Goal: Task Accomplishment & Management: Manage account settings

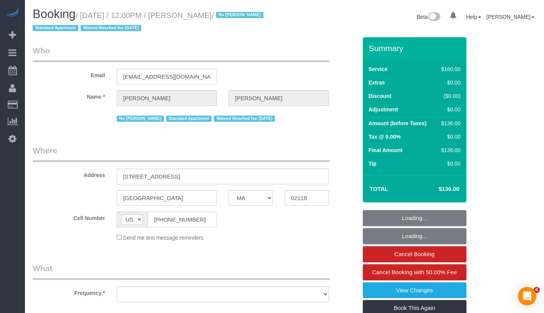
select select "MA"
select select "object:972"
select select "string:stripe-pm_1LhG8X4VGloSiKo7WCN6meOp"
select select "spot1"
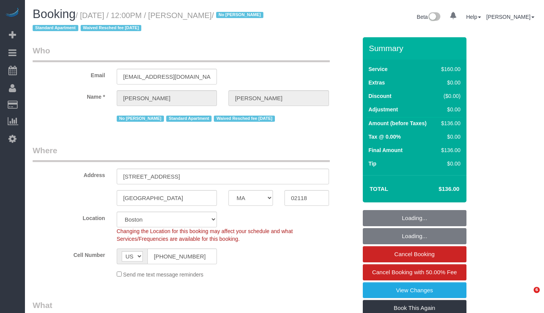
select select "object:1117"
select select "spot38"
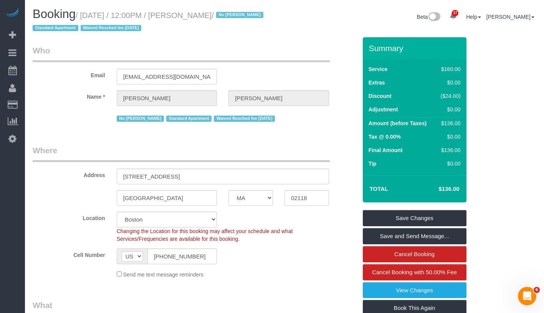
drag, startPoint x: 87, startPoint y: 18, endPoint x: 242, endPoint y: 15, distance: 154.8
click at [242, 15] on small "/ October 09, 2025 / 12:00PM / Stephen Lantz / No Marcia Batista Standard Apart…" at bounding box center [149, 22] width 233 height 22
copy small "October 09, 2025 / 12:00PM / Stephen Lantz"
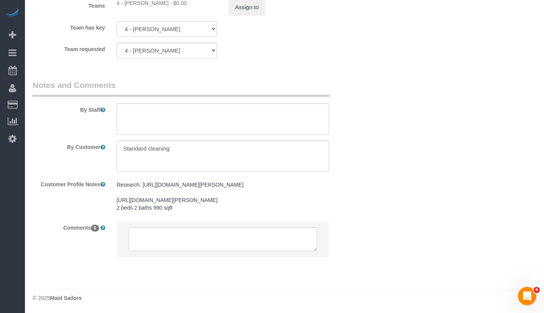
scroll to position [798, 0]
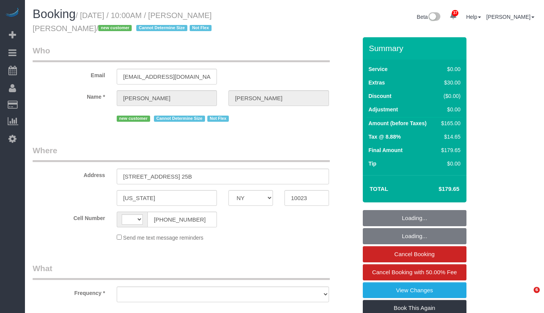
select select "NY"
select select "string:US"
select select "object:827"
select select "string:stripe-pm_1SEgip4VGloSiKo7HIySXna1"
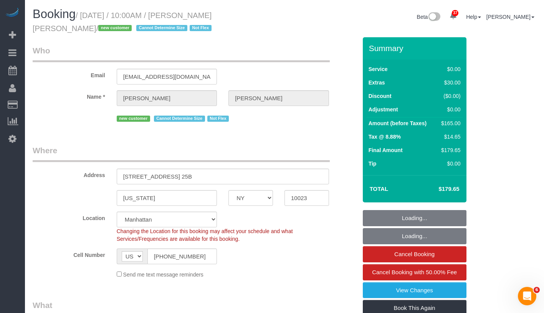
select select "object:833"
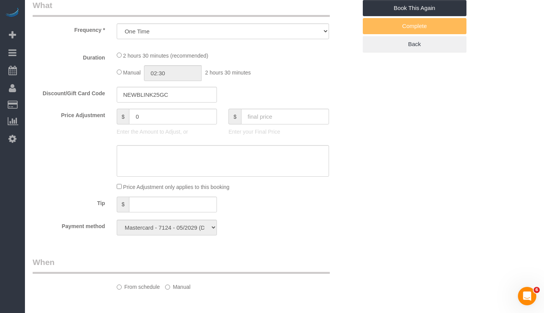
select select "1"
select select "spot1"
select select "number:89"
select select "number:90"
select select "number:15"
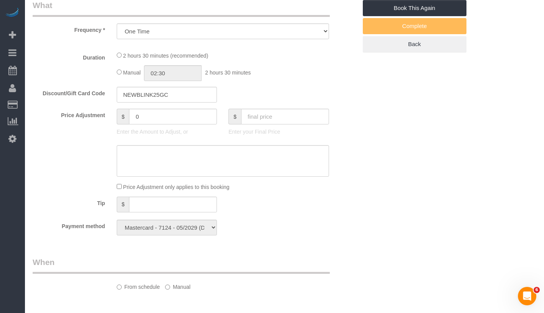
select select "number:6"
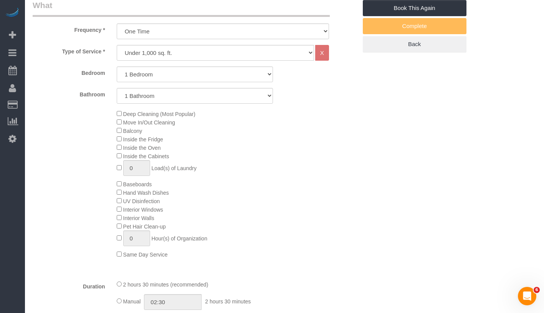
select select "1"
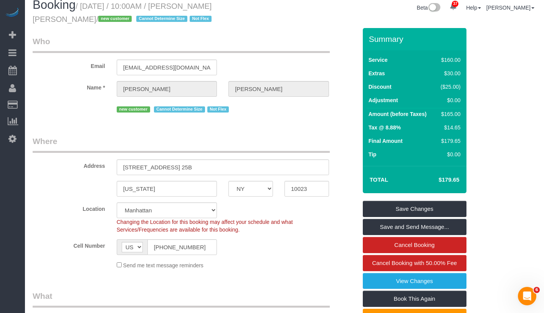
scroll to position [0, 0]
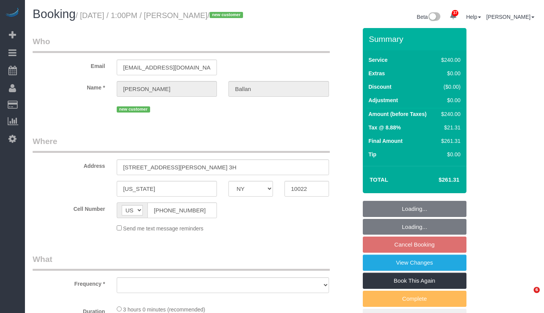
select select "NY"
select select "number:58"
select select "number:75"
select select "number:15"
select select "number:5"
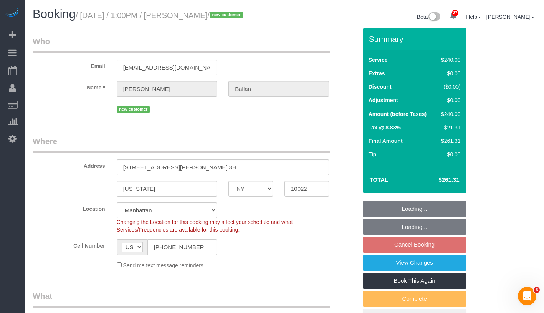
select select "object:962"
select select "string:stripe-pm_1SGKoQ4VGloSiKo7HVgIKYXA"
select select "180"
select select "object:1095"
select select "spot2"
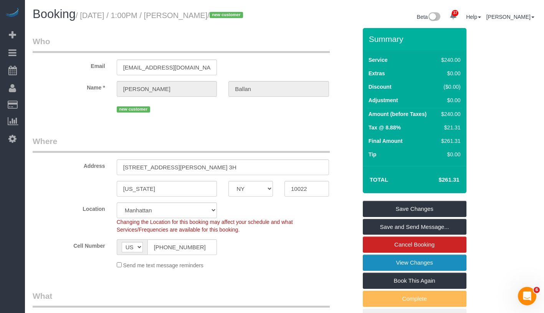
click at [452, 259] on link "View Changes" at bounding box center [415, 263] width 104 height 16
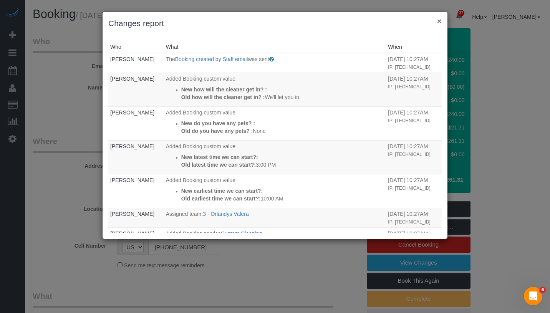
click at [439, 22] on button "×" at bounding box center [439, 21] width 5 height 8
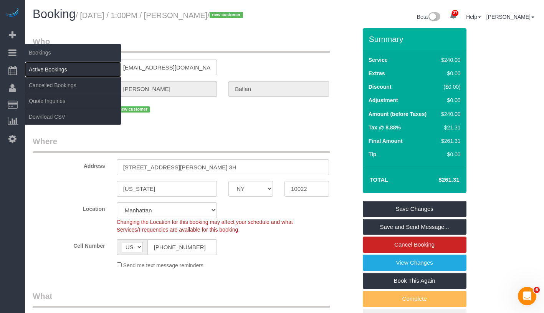
click at [53, 70] on link "Active Bookings" at bounding box center [73, 69] width 96 height 15
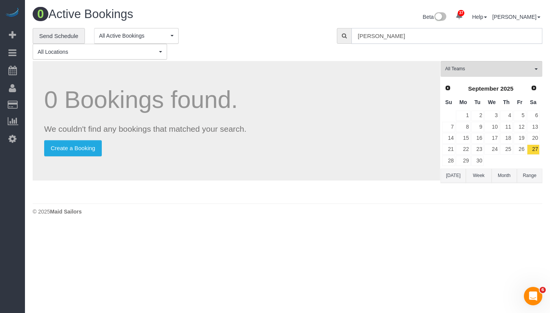
click at [437, 36] on input "Sandra Balla" at bounding box center [446, 36] width 191 height 16
paste input "Aies Manick"
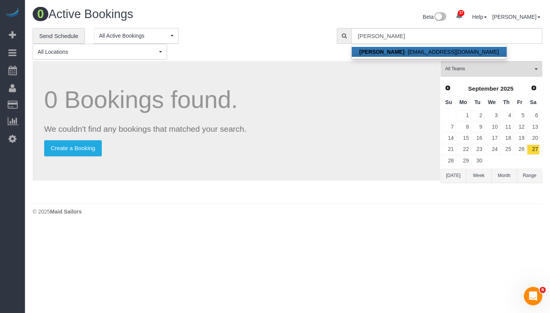
click at [414, 48] on link "Aies Manicka - aiesandadith@gmail.com" at bounding box center [429, 52] width 155 height 10
type input "aiesandadith@gmail.com"
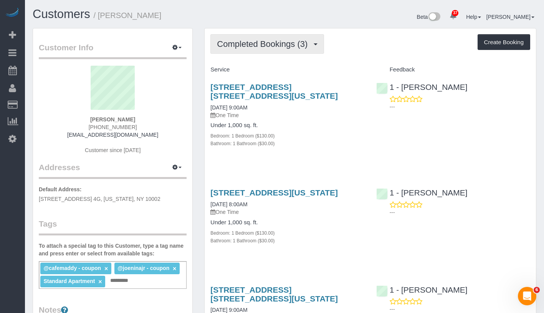
click at [249, 49] on button "Completed Bookings (3)" at bounding box center [267, 44] width 114 height 20
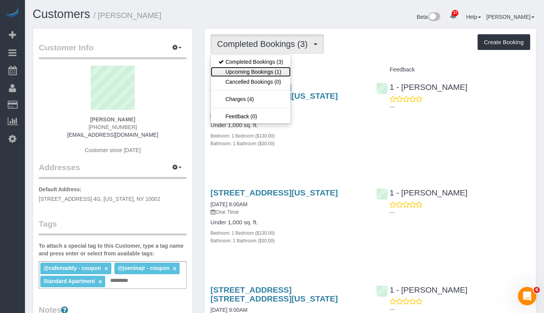
click at [247, 74] on link "Upcoming Bookings (1)" at bounding box center [251, 72] width 80 height 10
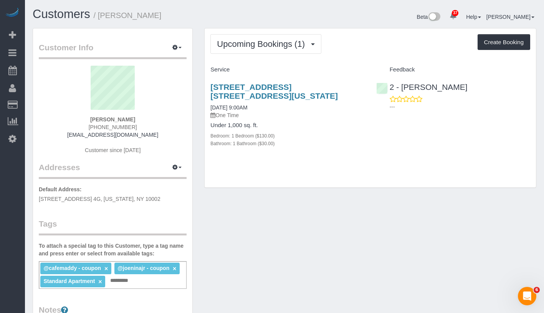
click at [309, 134] on div "Bedroom: 1 Bedroom ($130.00)" at bounding box center [287, 136] width 154 height 8
drag, startPoint x: 87, startPoint y: 118, endPoint x: 149, endPoint y: 120, distance: 61.9
click at [149, 120] on div "Aies Manicka (510) 896-5104 aiesandadith@gmail.com Customer since 2024" at bounding box center [113, 114] width 148 height 96
copy strong "Aies Manicka"
drag, startPoint x: 206, startPoint y: 106, endPoint x: 274, endPoint y: 104, distance: 68.0
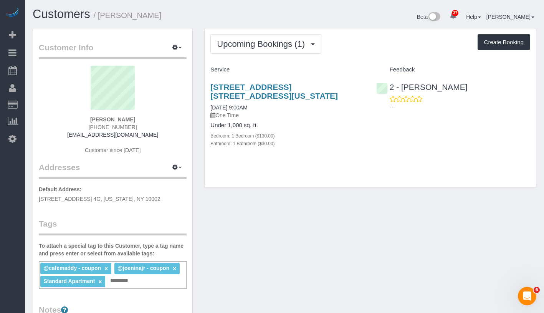
click at [274, 104] on div "250 East Houston Street, Apt. 4g, New York, NY 10002 10/09/2025 9:00AM One Time…" at bounding box center [288, 119] width 166 height 86
copy link "10/09/2025 9:00AM"
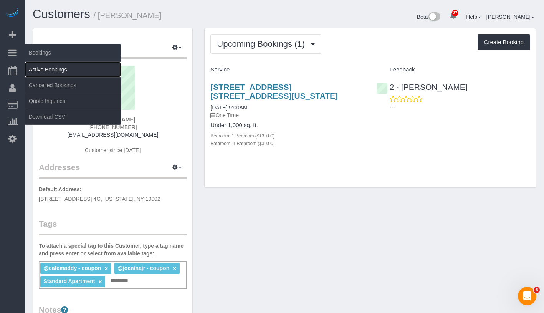
click at [57, 67] on link "Active Bookings" at bounding box center [73, 69] width 96 height 15
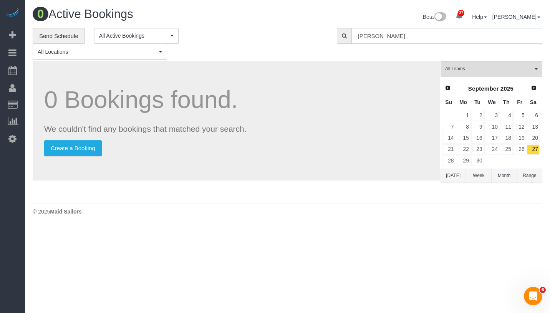
click at [422, 36] on input "Aies Manicka" at bounding box center [446, 36] width 191 height 16
paste input "Weston Litz"
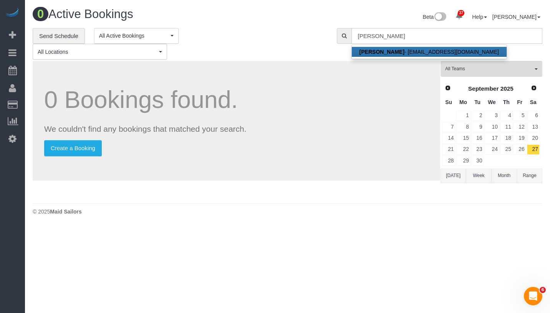
click at [416, 47] on link "Weston Litz - westonlitz@gmail.com" at bounding box center [429, 52] width 155 height 10
type input "westonlitz@gmail.com"
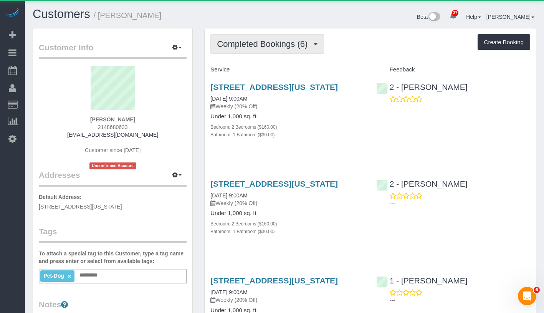
click at [243, 45] on span "Completed Bookings (6)" at bounding box center [264, 44] width 94 height 10
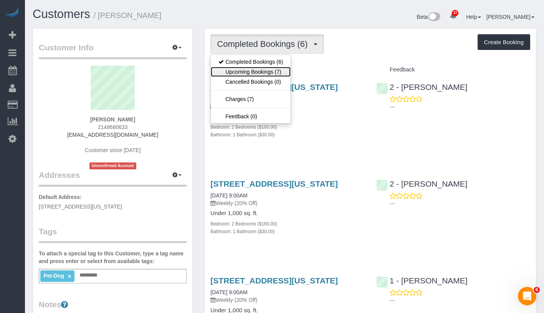
click at [243, 70] on link "Upcoming Bookings (7)" at bounding box center [251, 72] width 80 height 10
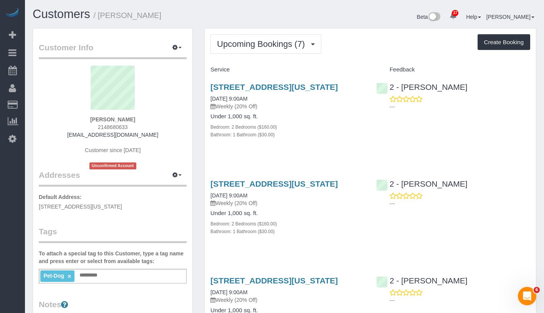
drag, startPoint x: 208, startPoint y: 109, endPoint x: 265, endPoint y: 109, distance: 57.2
click at [265, 109] on div "145 West 79th Street, Apt.4b, New York, NY 10024 10/09/2025 9:00AM Weekly (20% …" at bounding box center [288, 115] width 166 height 78
copy link "10/09/2025 9:00AM"
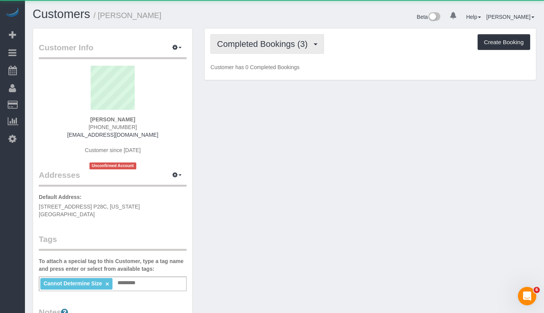
click at [249, 45] on span "Completed Bookings (3)" at bounding box center [264, 44] width 94 height 10
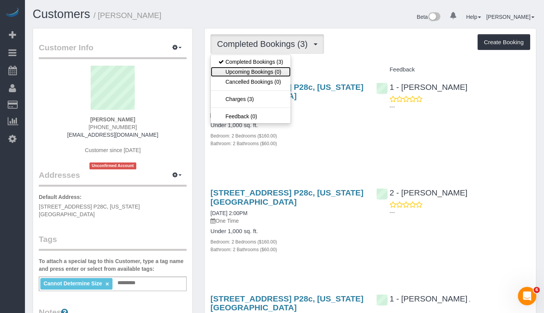
click at [251, 73] on link "Upcoming Bookings (0)" at bounding box center [251, 72] width 80 height 10
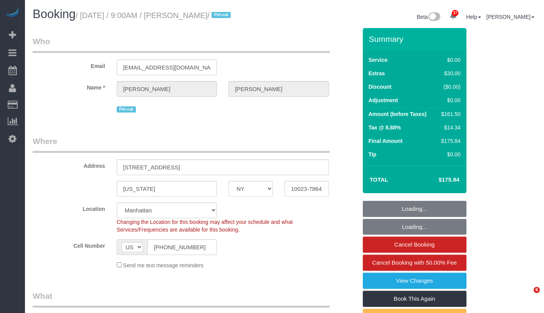
select select "NY"
select select "number:57"
select select "number:71"
select select "number:14"
select select "number:6"
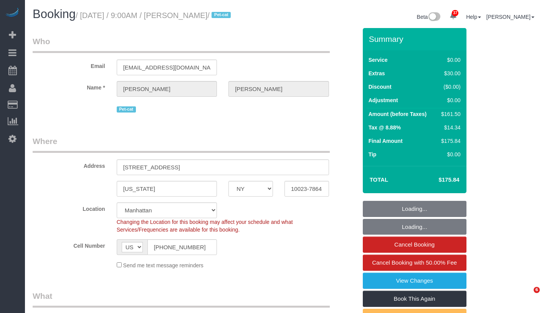
select select "1"
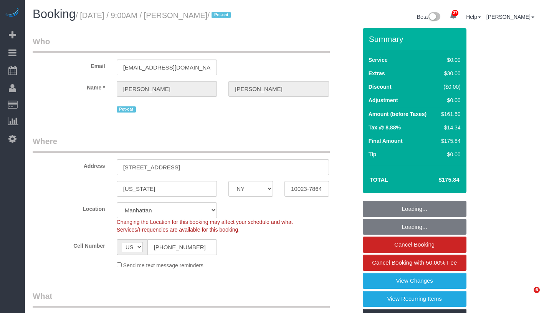
select select "spot1"
select select "1"
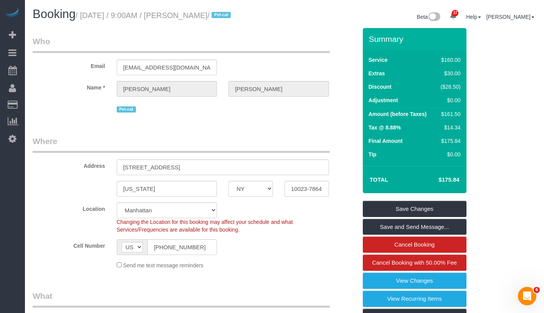
drag, startPoint x: 197, startPoint y: 14, endPoint x: 239, endPoint y: 17, distance: 41.5
click at [233, 17] on small "/ September 26, 2025 / 9:00AM / Allison Kelly / Pet-cat" at bounding box center [154, 15] width 157 height 8
copy small "Allison Kelly"
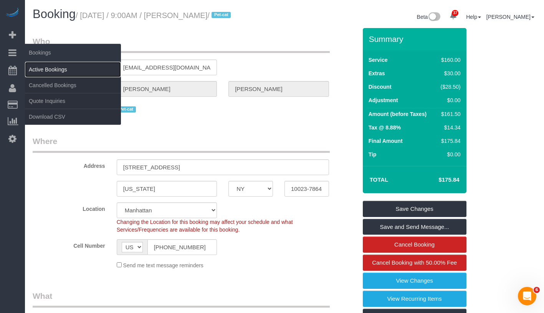
click at [58, 70] on link "Active Bookings" at bounding box center [73, 69] width 96 height 15
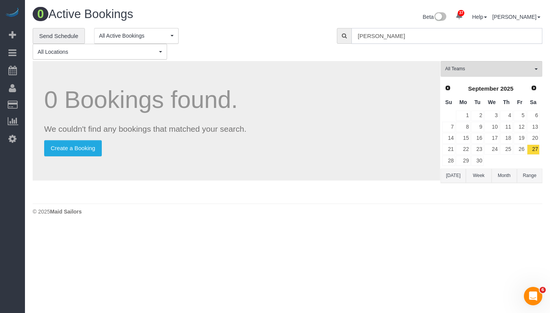
click at [433, 36] on input "Weston Litz" at bounding box center [446, 36] width 191 height 16
paste input "[PERSON_NAME]"
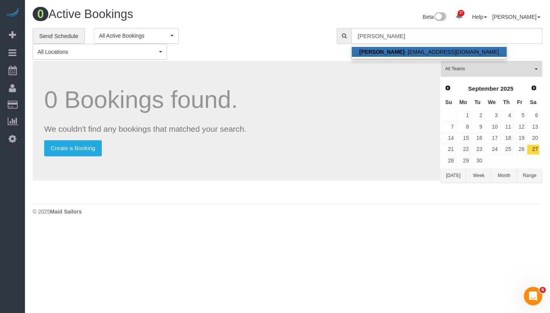
click at [431, 49] on link "[PERSON_NAME] - [EMAIL_ADDRESS][DOMAIN_NAME]" at bounding box center [429, 52] width 155 height 10
type input "[EMAIL_ADDRESS][DOMAIN_NAME]"
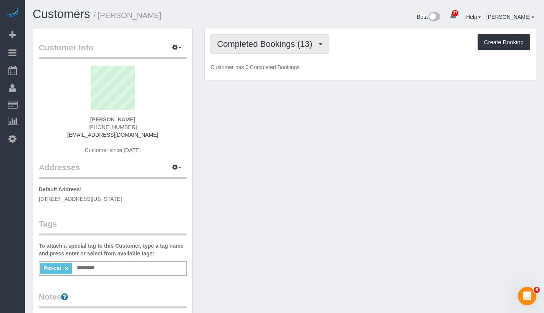
click at [261, 42] on span "Completed Bookings (13)" at bounding box center [266, 44] width 99 height 10
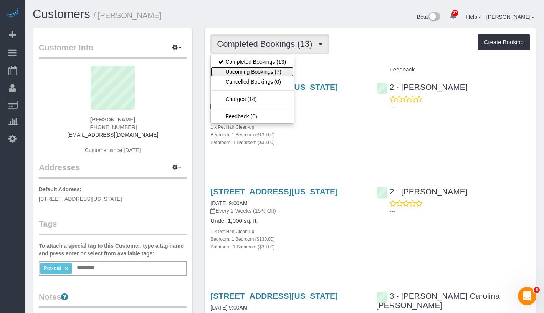
click at [262, 71] on link "Upcoming Bookings (7)" at bounding box center [252, 72] width 83 height 10
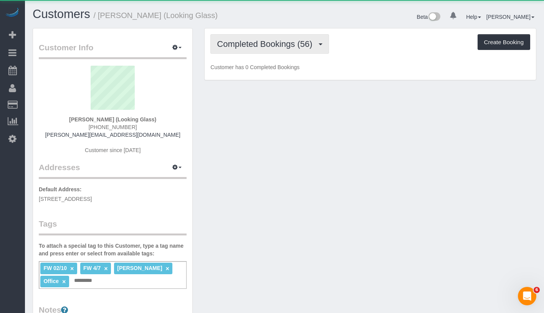
click at [255, 44] on span "Completed Bookings (56)" at bounding box center [266, 44] width 99 height 10
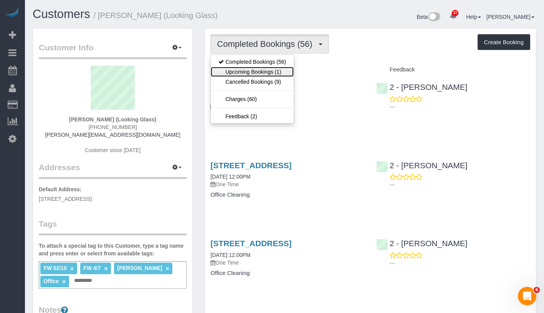
click at [255, 75] on link "Upcoming Bookings (1)" at bounding box center [252, 72] width 83 height 10
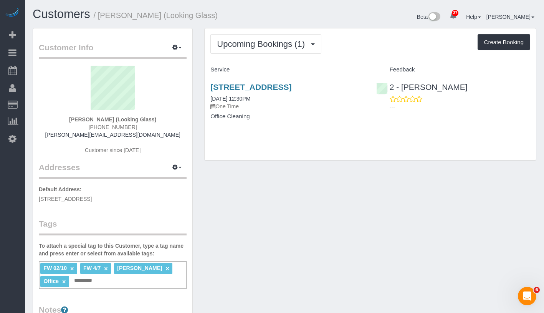
drag, startPoint x: 70, startPoint y: 119, endPoint x: 148, endPoint y: 118, distance: 78.4
click at [148, 118] on div "[PERSON_NAME] (Looking Glass) [PHONE_NUMBER] [PERSON_NAME][EMAIL_ADDRESS][DOMAI…" at bounding box center [113, 114] width 148 height 96
copy strong "[PERSON_NAME] (Looking Gla"
drag, startPoint x: 206, startPoint y: 106, endPoint x: 267, endPoint y: 106, distance: 61.5
click at [267, 106] on div "[STREET_ADDRESS] [DATE] 12:30PM One Time Office Cleaning" at bounding box center [288, 105] width 166 height 59
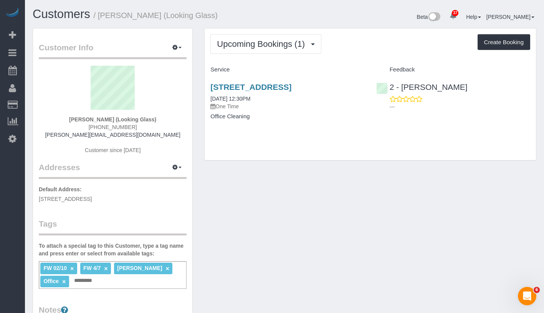
copy link "[DATE] 12:30PM"
drag, startPoint x: 70, startPoint y: 124, endPoint x: 102, endPoint y: 123, distance: 31.9
click at [102, 123] on div "[PERSON_NAME] (Looking Glass) [PHONE_NUMBER] [PERSON_NAME][EMAIL_ADDRESS][DOMAI…" at bounding box center [113, 114] width 148 height 96
drag, startPoint x: 70, startPoint y: 116, endPoint x: 114, endPoint y: 121, distance: 44.0
click at [114, 121] on div "[PERSON_NAME] (Looking Glass) [PHONE_NUMBER] [PERSON_NAME][EMAIL_ADDRESS][DOMAI…" at bounding box center [113, 114] width 148 height 96
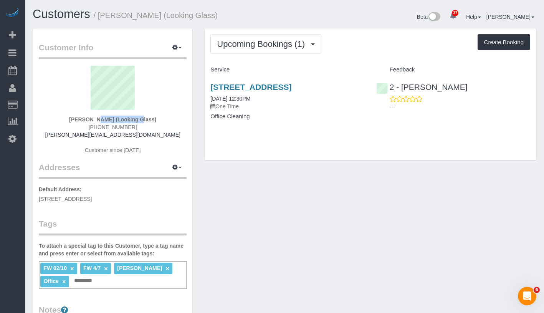
copy strong "[PERSON_NAME]"
click at [246, 86] on link "[STREET_ADDRESS]" at bounding box center [250, 87] width 81 height 9
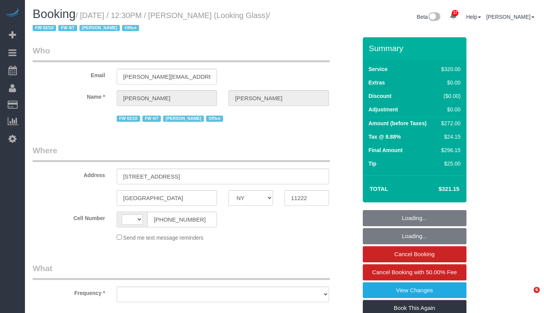
select select "NY"
select select "string:[GEOGRAPHIC_DATA]"
select select "object:756"
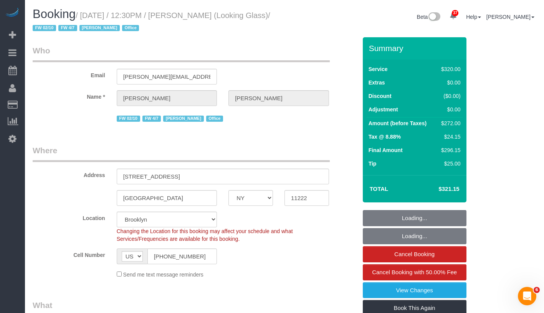
select select "string:stripe-pm_1Pk9r74VGloSiKo7ygf3bK1Q"
select select "number:60"
select select "number:73"
select select "number:15"
select select "number:6"
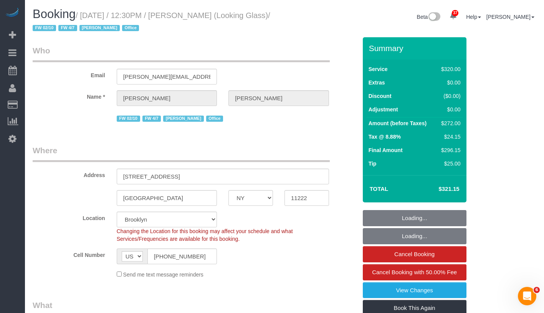
select select "object:1438"
select select "240"
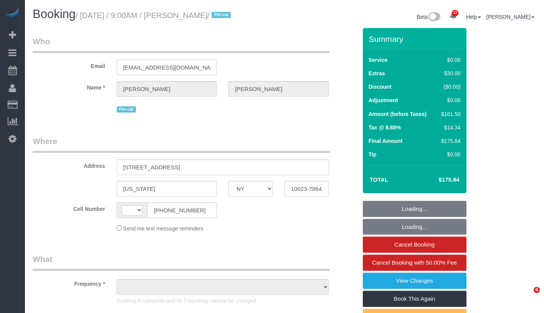
select select "NY"
select select "object:577"
select select "number:57"
select select "number:71"
select select "number:14"
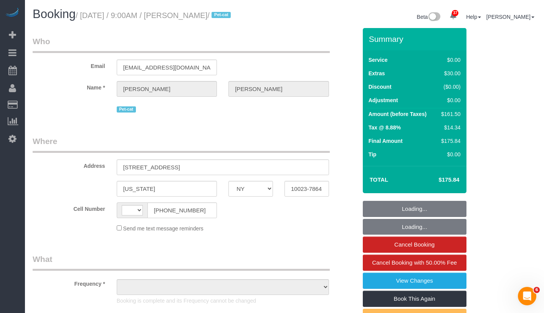
select select "number:6"
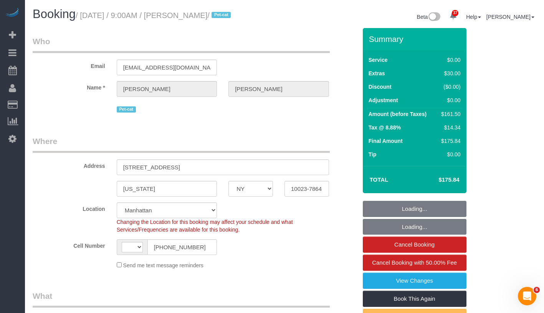
select select "object:1084"
select select "string:[GEOGRAPHIC_DATA]"
select select "string:stripe-pm_1Rqw2V4VGloSiKo71PD9Zofk"
select select "1"
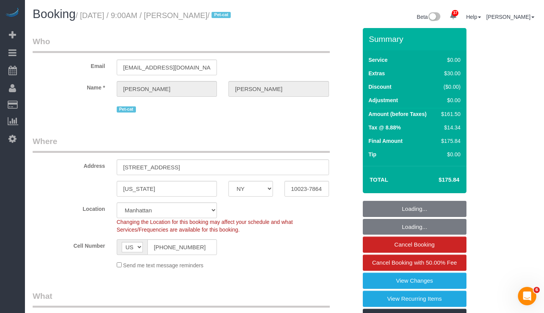
select select "spot1"
select select "1"
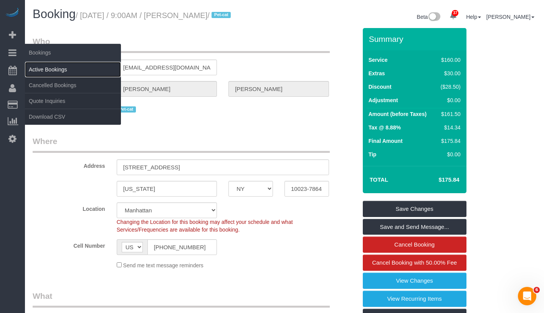
click at [50, 70] on link "Active Bookings" at bounding box center [73, 69] width 96 height 15
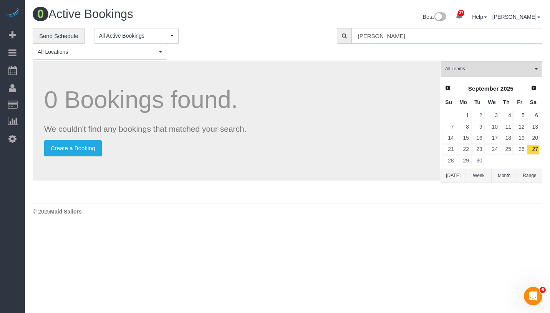
click at [445, 33] on input "Allison Kelly" at bounding box center [446, 36] width 191 height 16
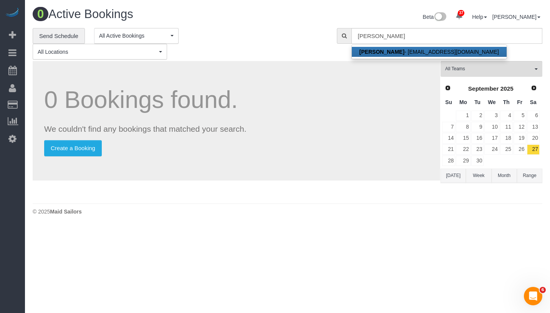
click at [375, 51] on strong "Allison Kelly" at bounding box center [382, 52] width 45 height 6
type input "a.kelly5796@gmail.com"
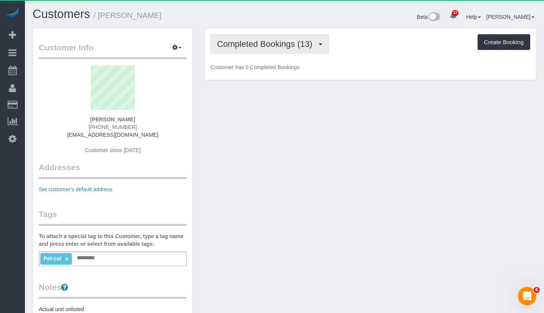
click at [266, 48] on span "Completed Bookings (13)" at bounding box center [266, 44] width 99 height 10
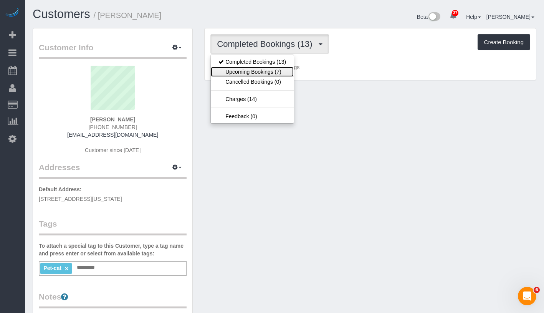
click at [260, 70] on link "Upcoming Bookings (7)" at bounding box center [252, 72] width 83 height 10
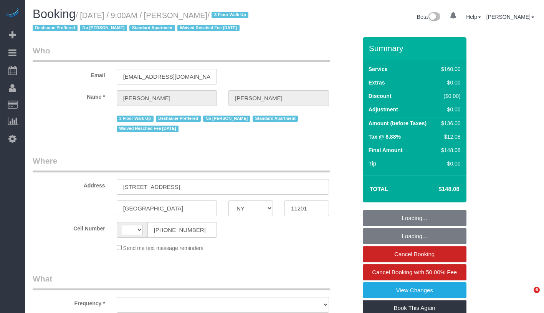
select select "NY"
select select "string:[GEOGRAPHIC_DATA]"
select select "object:762"
select select "number:89"
select select "number:90"
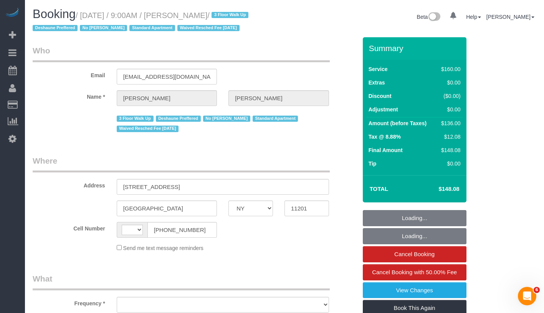
select select "number:15"
select select "number:7"
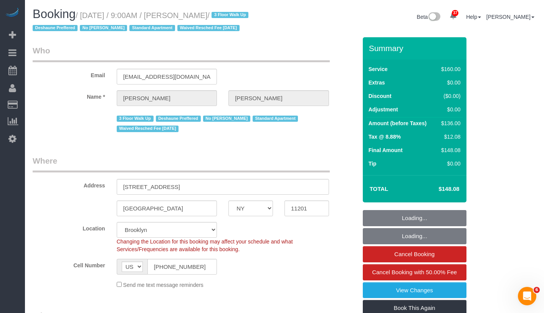
select select "object:986"
select select "spot1"
select select "string:stripe-pm_1OAzSh4VGloSiKo7zsHvUDud"
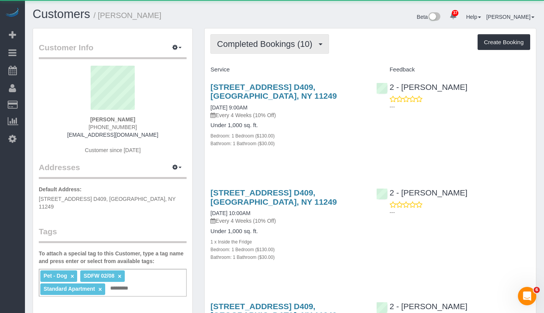
click at [246, 46] on span "Completed Bookings (10)" at bounding box center [266, 44] width 99 height 10
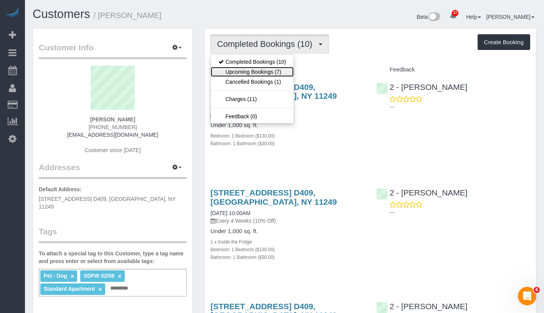
click at [247, 71] on link "Upcoming Bookings (7)" at bounding box center [252, 72] width 83 height 10
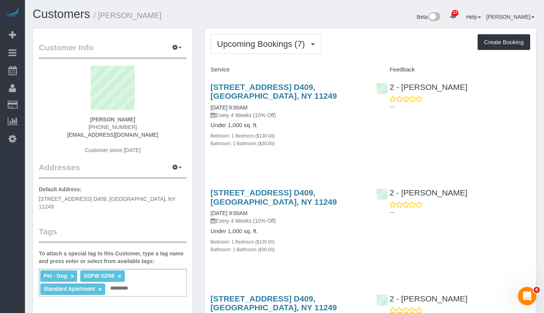
drag, startPoint x: 84, startPoint y: 119, endPoint x: 154, endPoint y: 119, distance: 69.9
click at [154, 119] on div "Andrew McLeod 1 (913) 526-0281 andymcleod9@gmail.com Customer since 2025" at bounding box center [113, 114] width 148 height 96
copy strong "Andrew McLeod"
drag, startPoint x: 206, startPoint y: 106, endPoint x: 265, endPoint y: 106, distance: 58.8
click at [265, 106] on div "184 Kent Avenue, Apt. D409, Brooklyn, NY 11249 10/10/2025 9:00AM Every 4 Weeks …" at bounding box center [288, 119] width 166 height 86
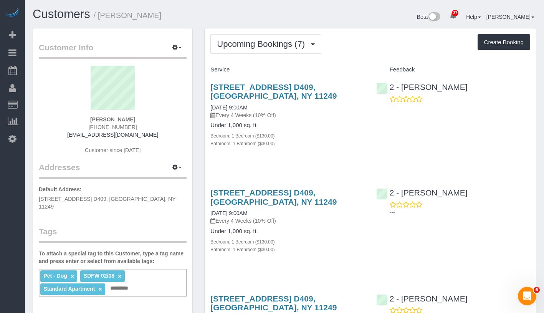
copy link "10/10/2025 9:00AM"
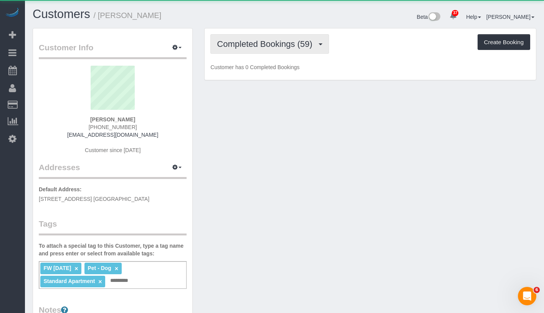
click at [250, 45] on span "Completed Bookings (59)" at bounding box center [266, 44] width 99 height 10
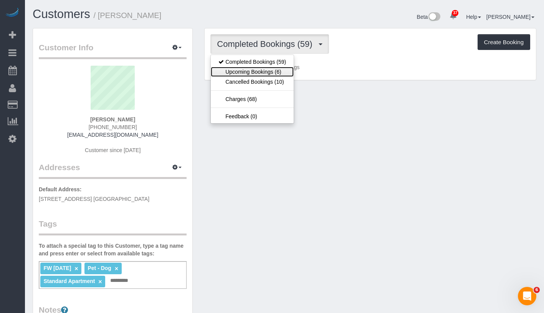
click at [243, 71] on link "Upcoming Bookings (6)" at bounding box center [252, 72] width 83 height 10
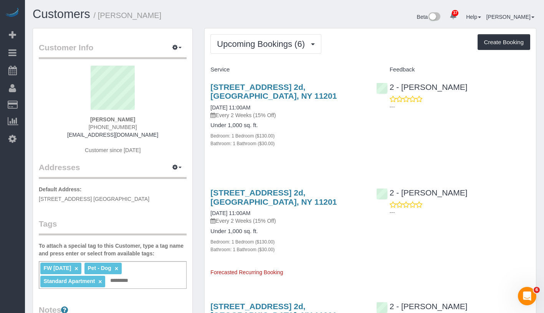
drag, startPoint x: 90, startPoint y: 118, endPoint x: 146, endPoint y: 118, distance: 55.7
click at [146, 118] on div "Justin Pedone 917-734-5803 justinpedone@gmail.com Customer since 2023" at bounding box center [113, 114] width 148 height 96
copy strong "Justin Pedone"
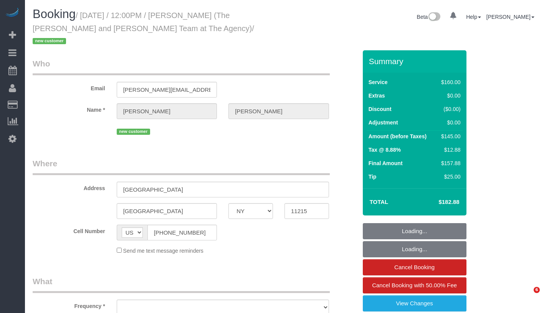
select select "NY"
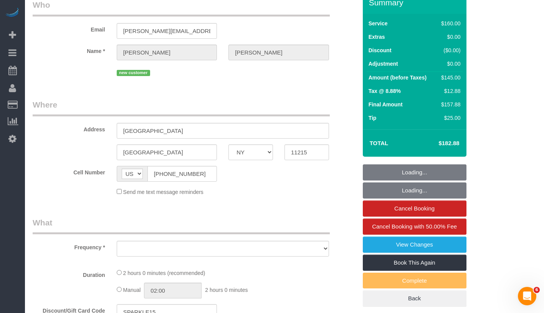
select select "number:56"
select select "number:73"
select select "number:15"
select select "number:7"
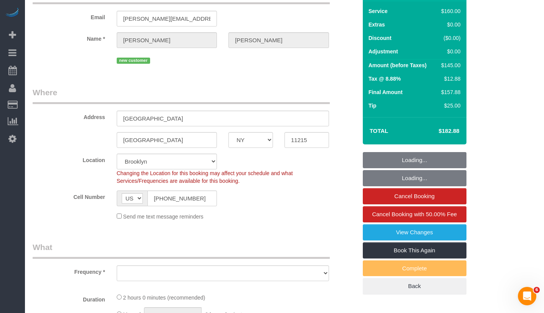
select select "object:966"
select select "string:stripe-pm_1SFhFz4VGloSiKo7nHhYeQGh"
select select "spot1"
select select "object:1462"
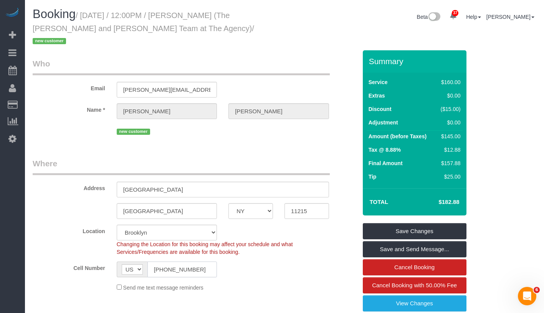
click at [180, 262] on input "(256) 394-5609" at bounding box center [182, 270] width 70 height 16
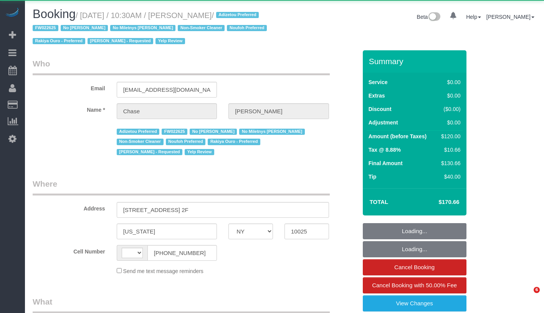
select select "NY"
select select "string:US"
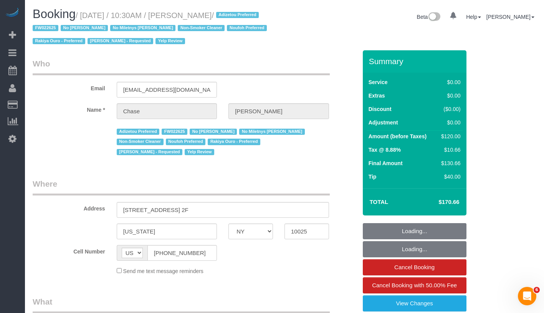
select select "1"
select select "number:89"
select select "number:90"
select select "number:15"
select select "number:5"
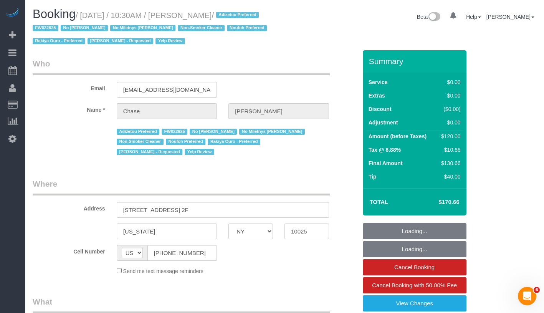
select select "number:21"
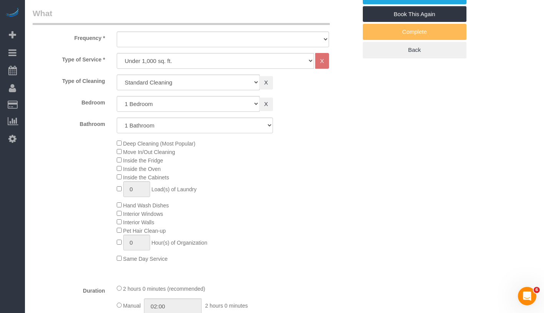
select select "object:1159"
select select "string:stripe-pm_1OHrAz4VGloSiKo7B4fon3jr"
select select "object:1167"
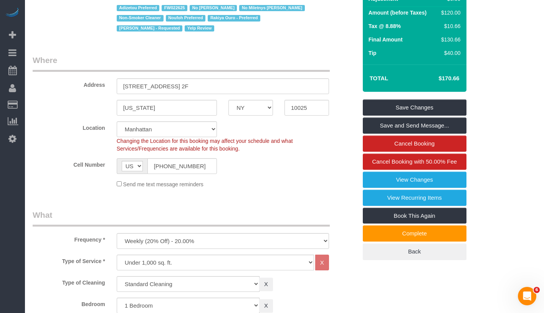
select select "1"
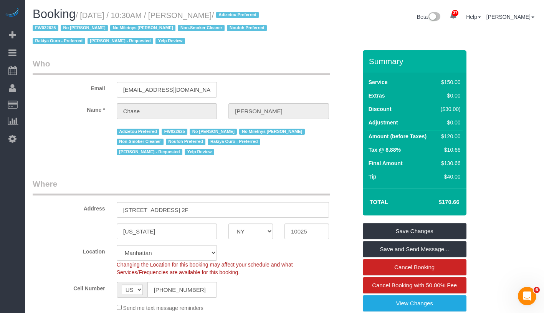
drag, startPoint x: 117, startPoint y: 16, endPoint x: 238, endPoint y: 16, distance: 121.0
click at [238, 16] on small "/ October 09, 2025 / 10:30AM / Chase Tralka / Adizetou Preferred FW022625 No La…" at bounding box center [151, 28] width 237 height 35
copy small "October 09, 2025 / 10:30AM / Chase Tralka"
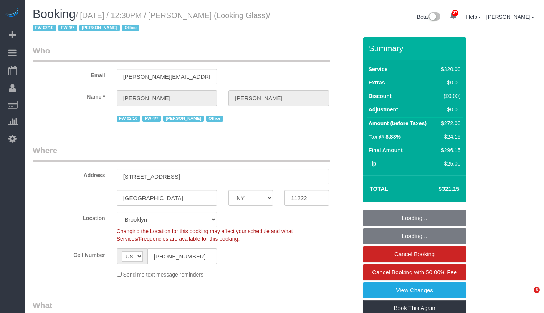
select select "NY"
select select "240"
select select "string:stripe-pm_1Pk9r74VGloSiKo7ygf3bK1Q"
select select "number:60"
select select "number:73"
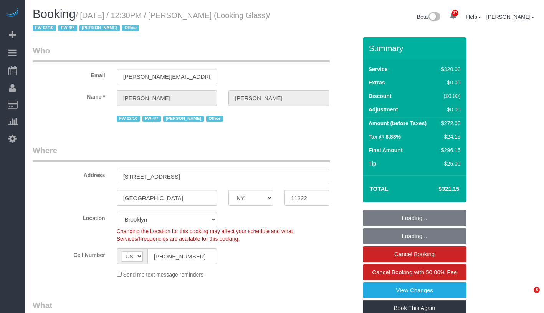
select select "number:15"
select select "number:6"
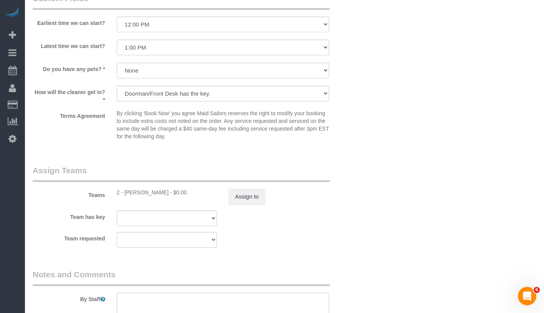
scroll to position [769, 0]
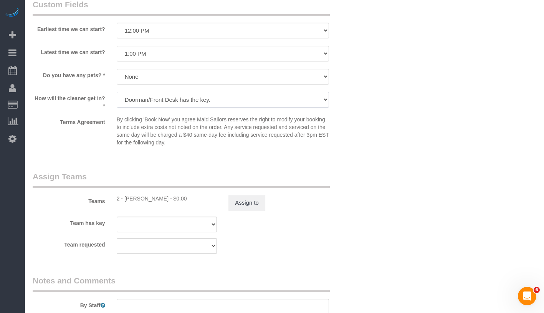
click at [121, 98] on select "We'll let you in. Doorman/Front Desk has the key. Other (Provide details)" at bounding box center [223, 100] width 212 height 16
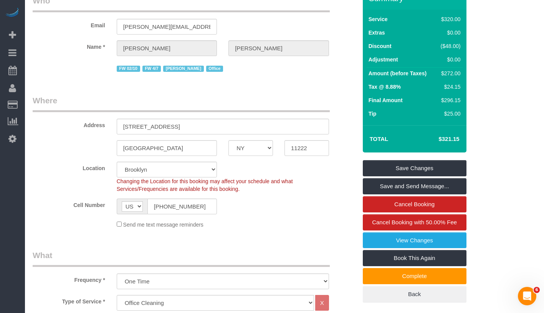
scroll to position [0, 0]
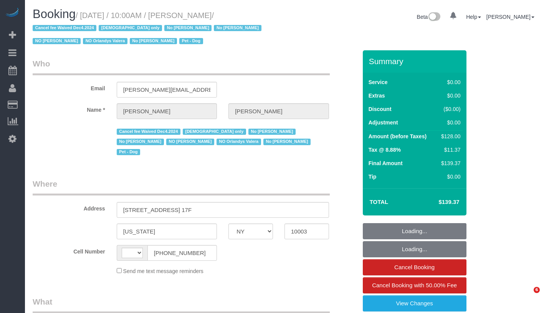
select select "NY"
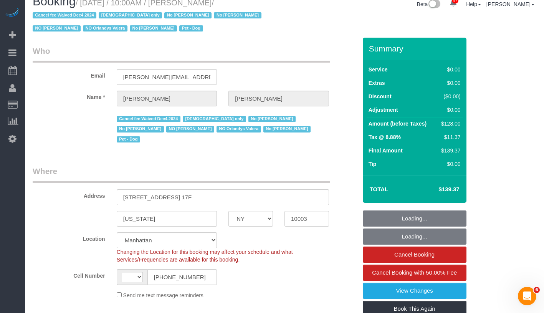
select select "object:853"
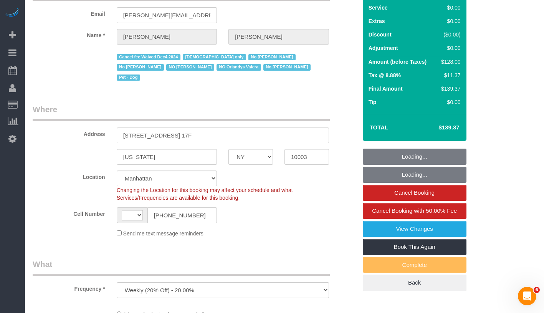
select select "string:[GEOGRAPHIC_DATA]"
select select "string:stripe-pm_1PIFEU4VGloSiKo7CSk93776"
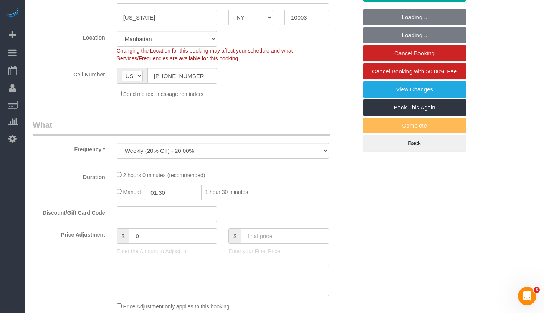
select select "1"
select select "spot1"
select select "number:58"
select select "number:72"
select select "number:13"
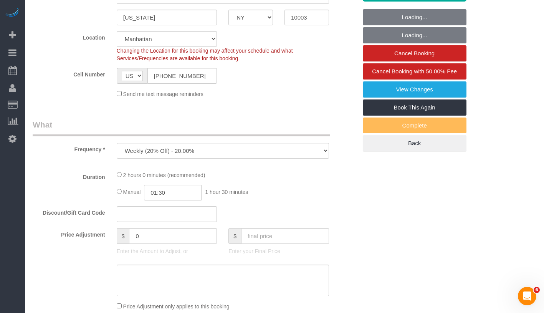
select select "number:5"
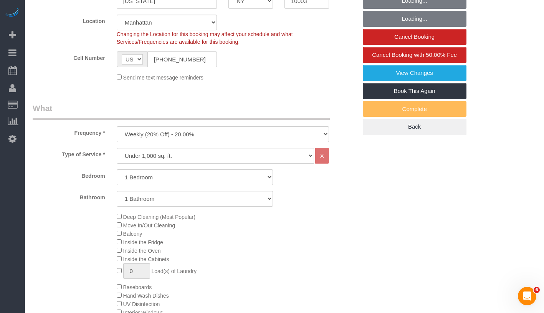
select select "1"
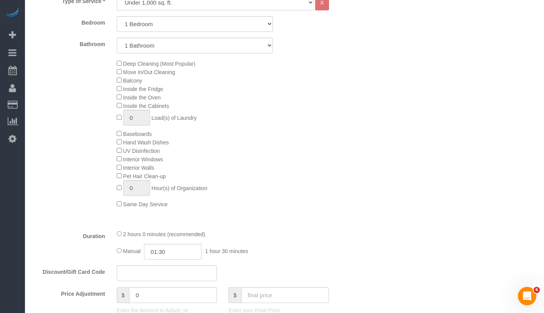
scroll to position [585, 0]
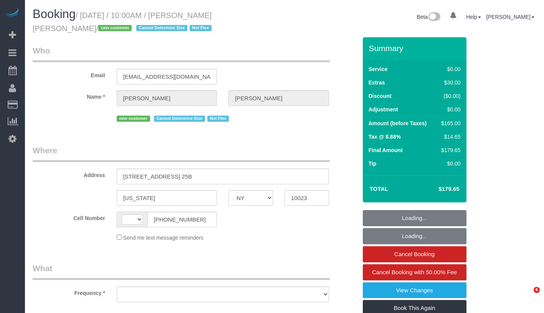
select select "NY"
select select "string:stripe-pm_1SEgip4VGloSiKo7HIySXna1"
select select "number:89"
select select "number:90"
select select "number:15"
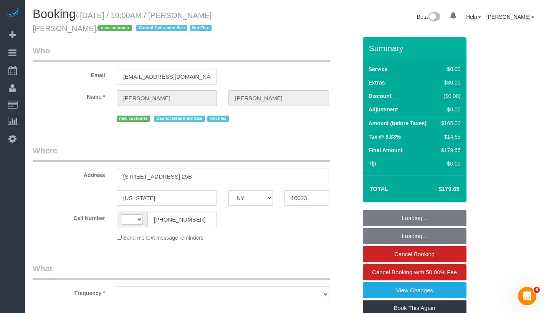
select select "number:6"
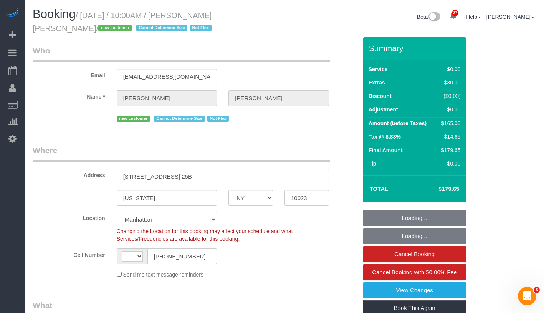
scroll to position [217, 0]
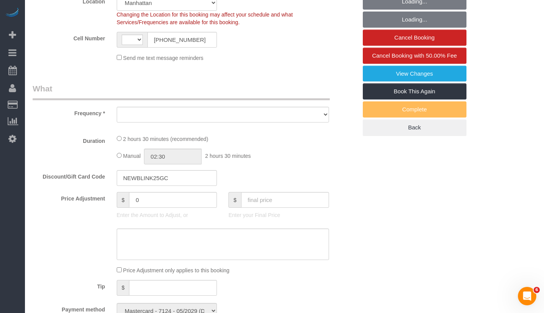
select select "string:[GEOGRAPHIC_DATA]"
select select "object:1086"
select select "1"
select select "spot1"
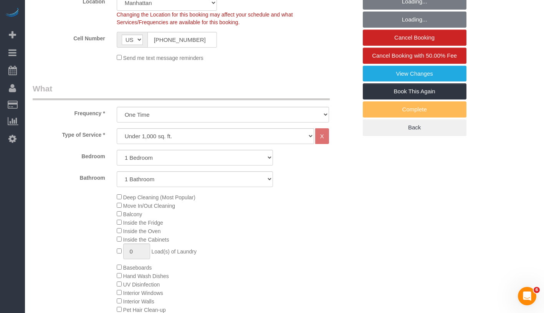
select select "1"
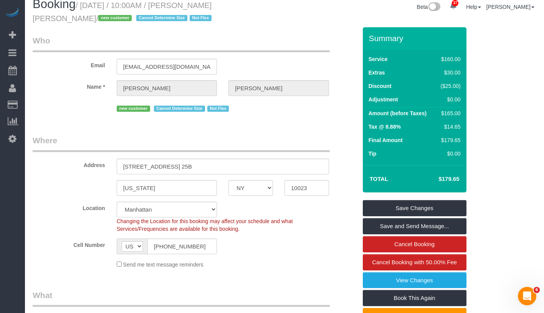
scroll to position [0, 0]
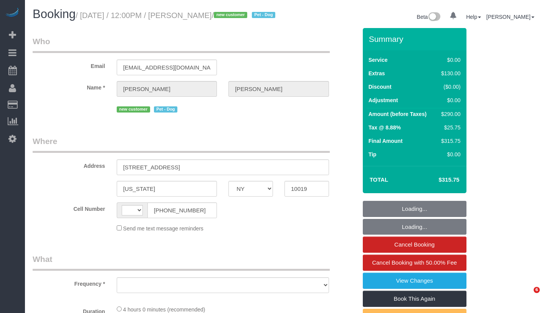
select select "NY"
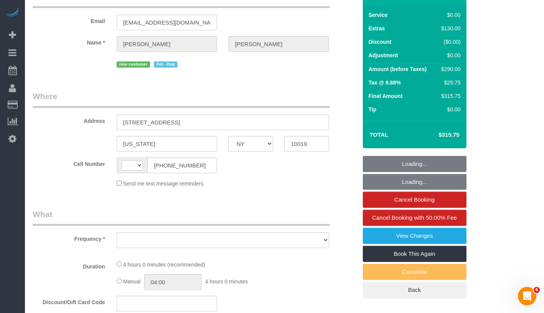
select select "1"
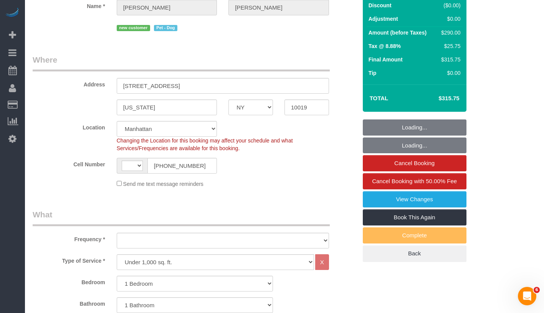
select select "string:[GEOGRAPHIC_DATA]"
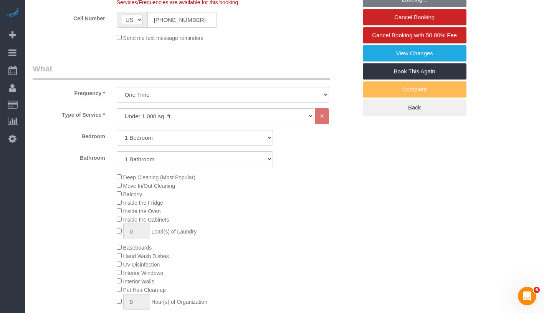
select select "object:1118"
select select "string:stripe-pm_1SFHfl4VGloSiKo7zwYwSflI"
select select "spot1"
select select "number:59"
select select "number:73"
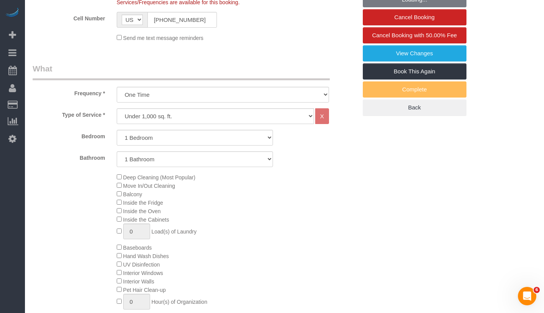
select select "number:13"
select select "number:5"
select select "1"
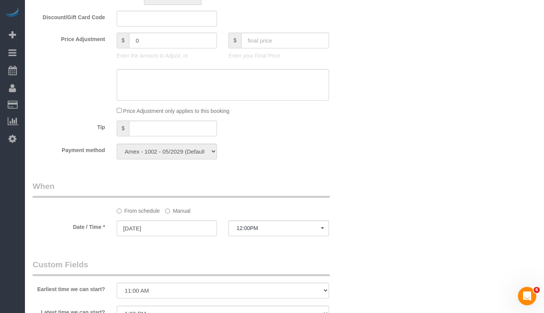
scroll to position [623, 0]
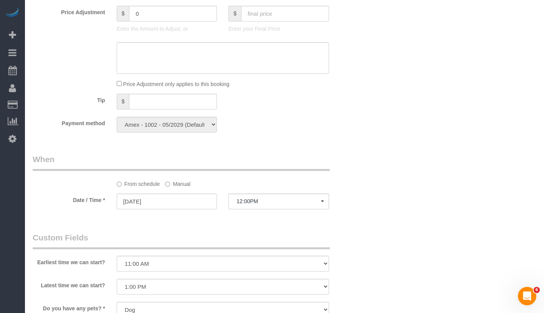
click at [183, 188] on label "Manual" at bounding box center [177, 182] width 25 height 10
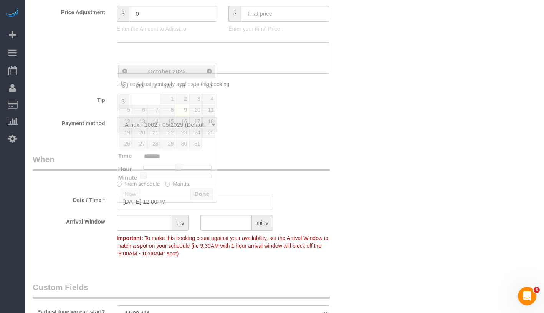
click at [215, 204] on input "10/09/2025 12:00PM" at bounding box center [195, 202] width 156 height 16
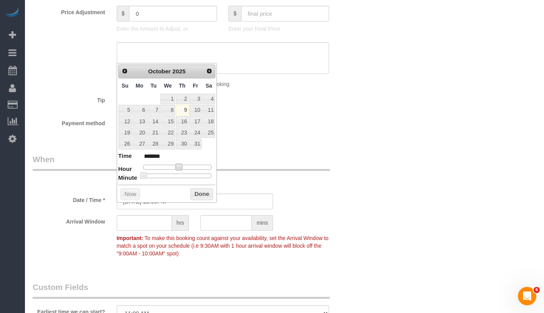
type input "10/09/2025 1:00PM"
type input "******"
type input "10/09/2025 2:00PM"
type input "******"
drag, startPoint x: 179, startPoint y: 166, endPoint x: 186, endPoint y: 167, distance: 7.7
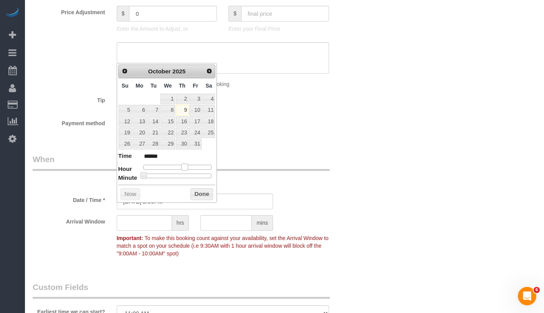
click at [187, 167] on span at bounding box center [184, 167] width 7 height 7
type input "10/09/2025 3:00PM"
type input "******"
click at [205, 193] on button "Done" at bounding box center [202, 194] width 23 height 12
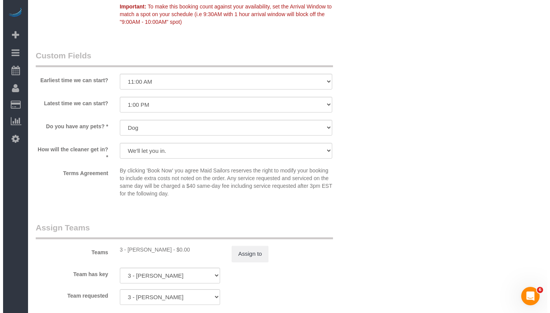
scroll to position [998, 0]
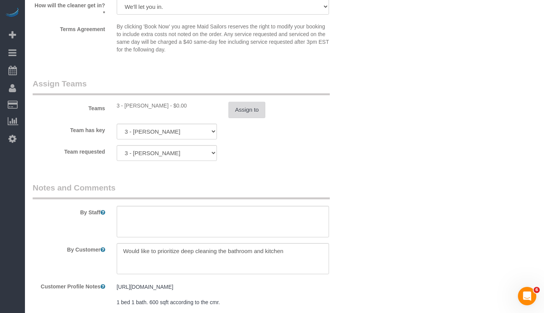
click at [250, 118] on button "Assign to" at bounding box center [247, 110] width 37 height 16
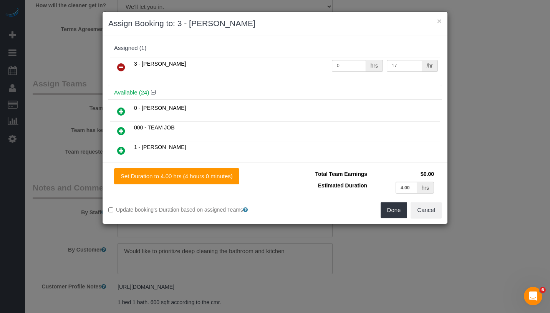
click at [119, 66] on icon at bounding box center [121, 67] width 8 height 9
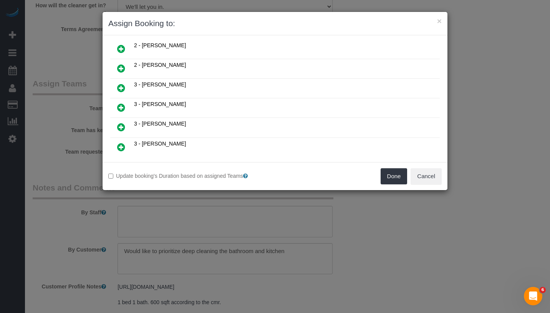
click at [123, 83] on icon at bounding box center [121, 87] width 8 height 9
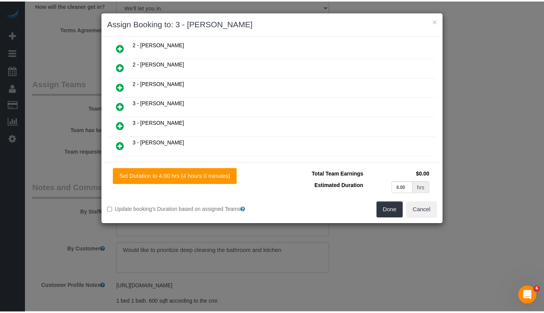
scroll to position [317, 0]
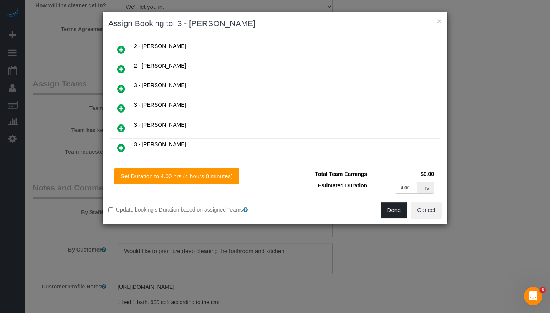
click at [398, 209] on button "Done" at bounding box center [394, 210] width 27 height 16
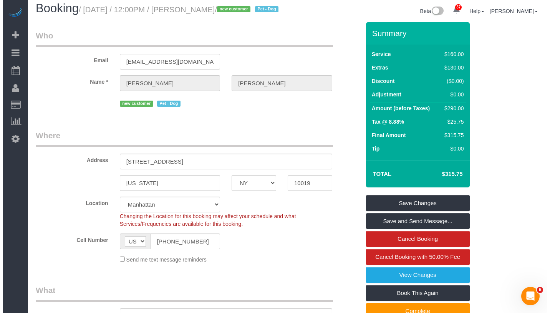
scroll to position [0, 0]
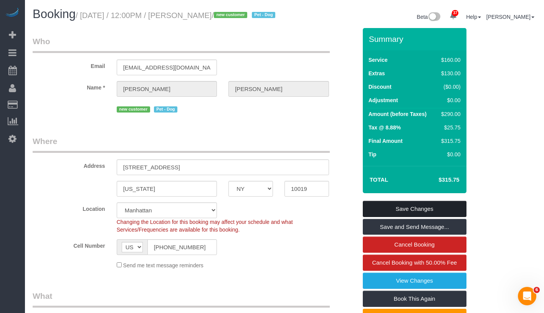
click at [427, 217] on link "Save Changes" at bounding box center [415, 209] width 104 height 16
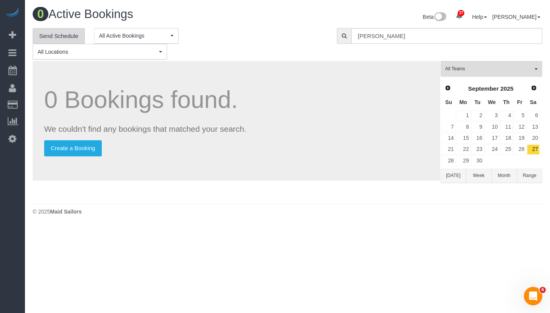
click at [56, 37] on link "Send Schedule" at bounding box center [59, 36] width 52 height 16
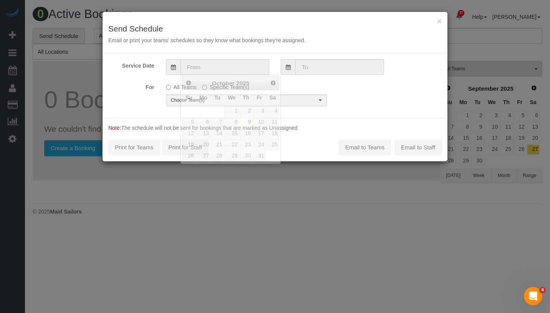
click at [230, 70] on input "text" at bounding box center [225, 67] width 89 height 16
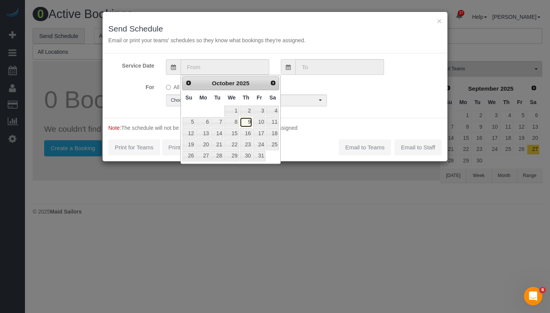
click at [250, 122] on link "9" at bounding box center [246, 122] width 13 height 10
type input "10/09/2025"
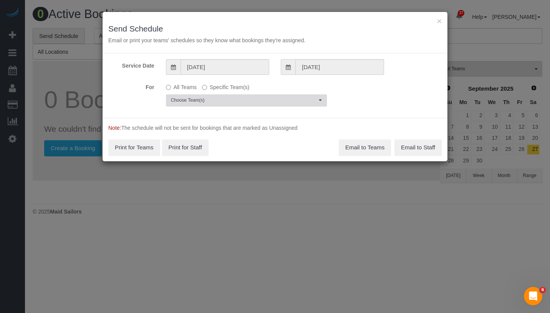
click at [235, 96] on button "Choose Team(s)" at bounding box center [246, 100] width 161 height 12
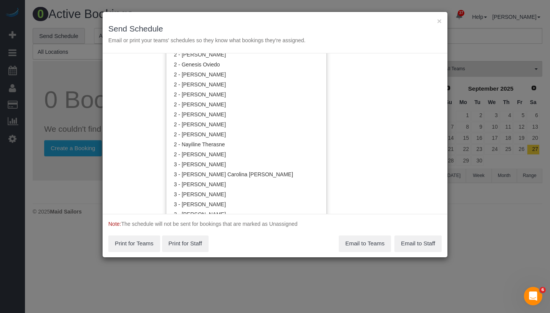
scroll to position [572, 0]
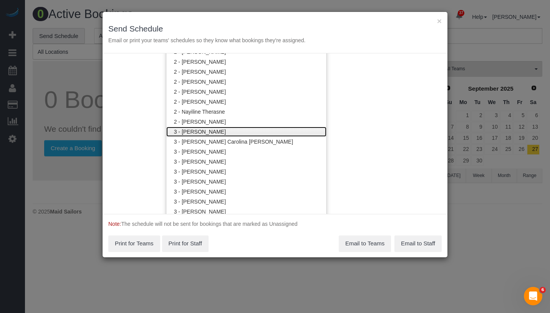
click at [240, 130] on link "3 - [PERSON_NAME]" at bounding box center [246, 132] width 160 height 10
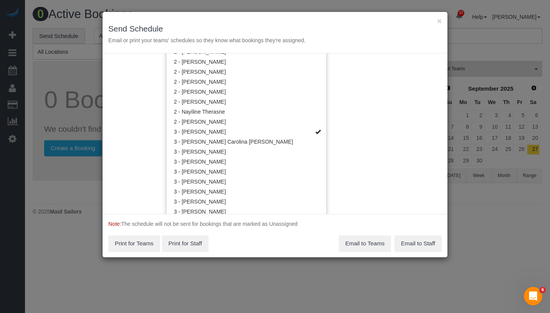
click at [387, 122] on div "Service Date 10/09/2025 10/09/2025 For All Teams Specific Team(s) 3 - Ana Arauj…" at bounding box center [275, 133] width 345 height 161
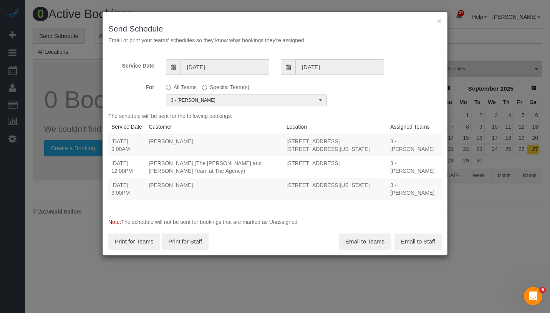
drag, startPoint x: 110, startPoint y: 192, endPoint x: 281, endPoint y: 202, distance: 171.2
click at [281, 200] on tr "10/09/2025 3:00PM Bridget Oliver 555 West 53rd Street, Apt. 959, New York, NY 1…" at bounding box center [274, 189] width 333 height 22
click at [334, 199] on td "555 West 53rd Street, Apt. 959, New York, NY 10019" at bounding box center [335, 189] width 104 height 22
drag, startPoint x: 331, startPoint y: 200, endPoint x: 111, endPoint y: 192, distance: 220.6
click at [111, 192] on tr "10/09/2025 3:00PM Bridget Oliver 555 West 53rd Street, Apt. 959, New York, NY 1…" at bounding box center [274, 189] width 333 height 22
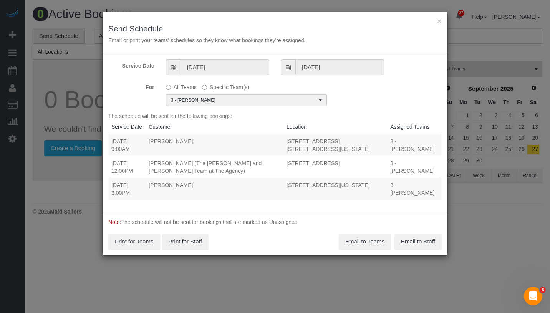
copy tr "10/09/2025 3:00PM Bridget Oliver 555 West 53rd Street, Apt. 959, New York, NY 1…"
click at [376, 243] on button "Email to Teams" at bounding box center [365, 242] width 52 height 16
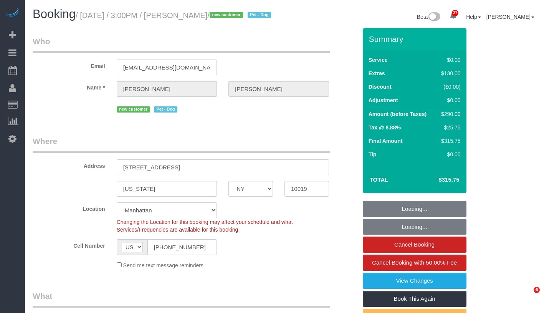
select select "NY"
select select "number:59"
select select "number:73"
select select "number:13"
select select "number:5"
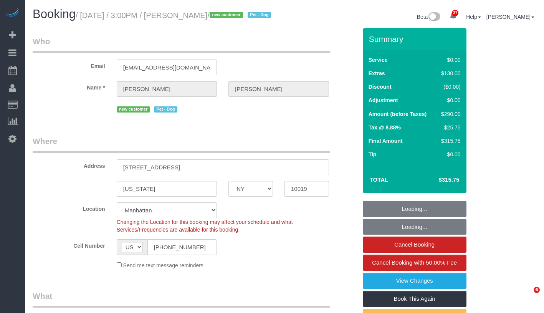
select select "object:1082"
select select "spot1"
select select "1"
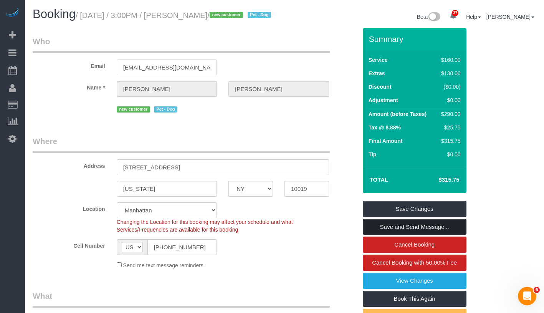
click at [446, 230] on link "Save and Send Message..." at bounding box center [415, 227] width 104 height 16
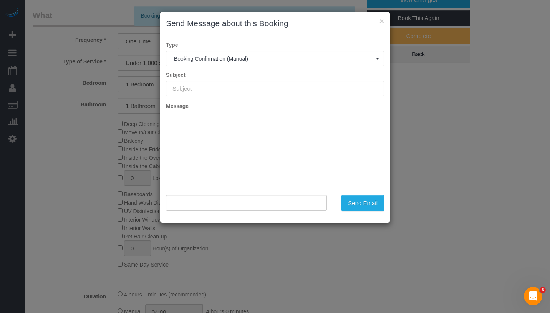
type input "Cleaning Confirmed for 10/09/2025 at 3:00pm"
type input ""Bridget Oliver" <bridgetoliver2000@gmail.com>"
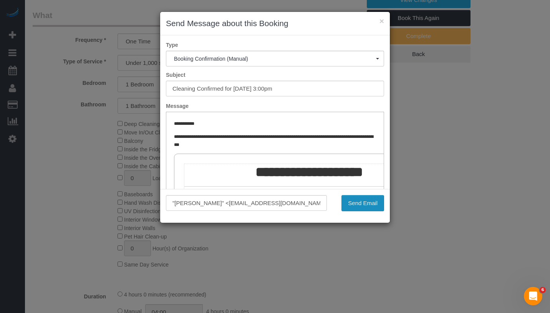
click at [375, 204] on button "Send Email" at bounding box center [362, 203] width 43 height 16
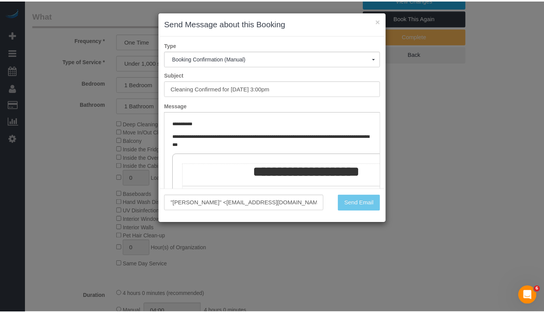
scroll to position [107, 0]
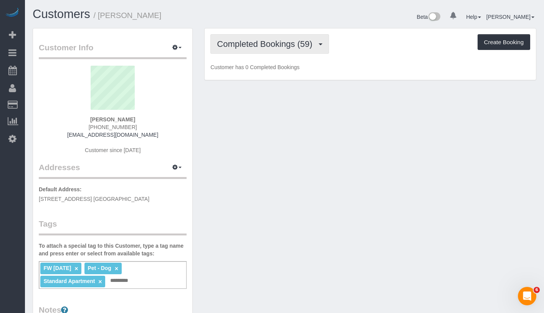
click at [257, 48] on button "Completed Bookings (59)" at bounding box center [269, 44] width 118 height 20
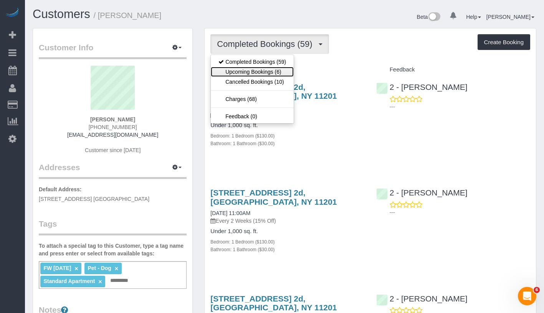
click at [249, 70] on link "Upcoming Bookings (6)" at bounding box center [252, 72] width 83 height 10
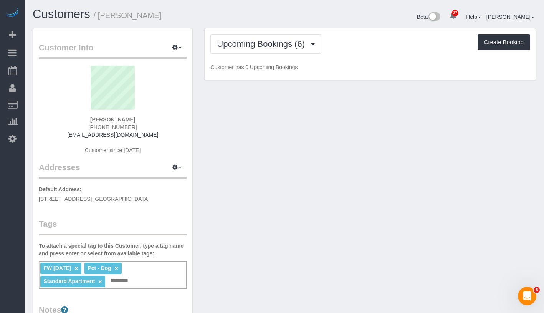
click at [352, 40] on div "Upcoming Bookings (6) Completed Bookings (59) Upcoming Bookings (6) Cancelled B…" at bounding box center [370, 44] width 320 height 20
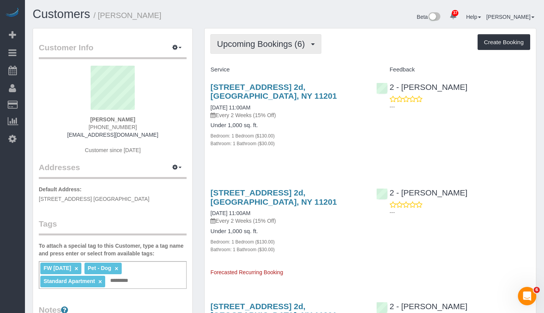
click at [278, 41] on span "Upcoming Bookings (6)" at bounding box center [263, 44] width 92 height 10
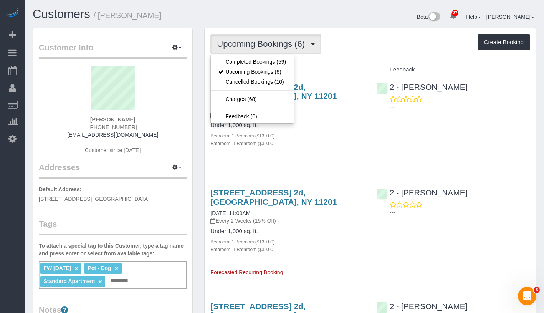
click at [361, 40] on div "Upcoming Bookings (6) Completed Bookings (59) Upcoming Bookings (6) Cancelled B…" at bounding box center [370, 44] width 320 height 20
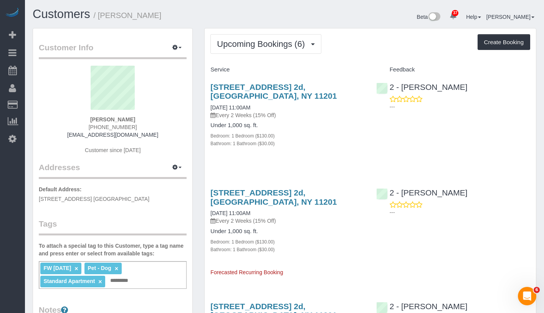
drag, startPoint x: 207, startPoint y: 85, endPoint x: 262, endPoint y: 97, distance: 56.7
click at [262, 97] on div "[STREET_ADDRESS] 2d, [GEOGRAPHIC_DATA], NY 11201 [DATE] 11:00AM Every 2 Weeks (…" at bounding box center [288, 119] width 166 height 86
copy link "[STREET_ADDRESS] 2d, [GEOGRAPHIC_DATA], NY 11201"
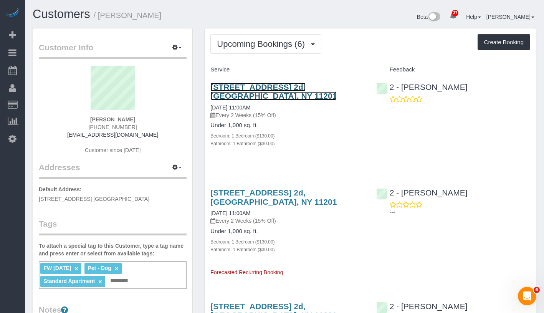
click at [246, 96] on link "210 Congress Street, Apt. 2d, Brooklyn, NY 11201" at bounding box center [273, 92] width 126 height 18
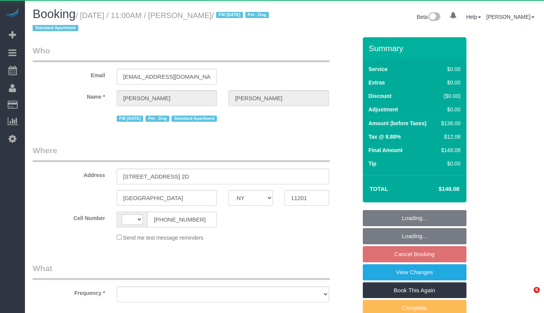
select select "NY"
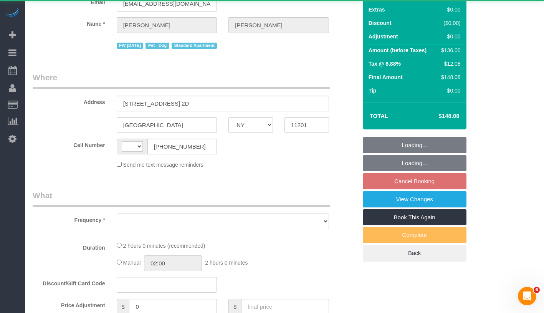
scroll to position [223, 0]
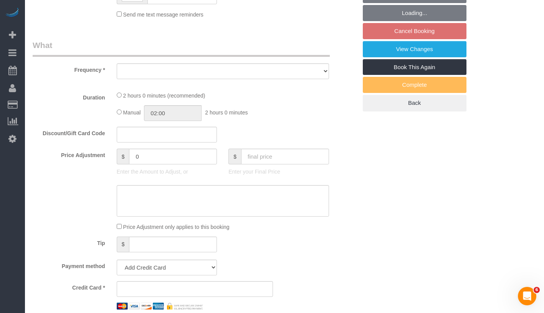
select select "number:89"
select select "number:90"
select select "number:13"
select select "number:5"
select select "object:646"
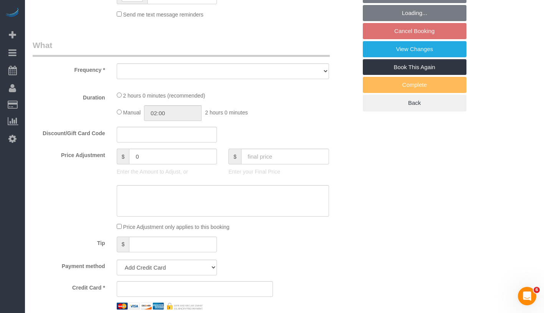
select select "string:stripe-pm_1Mnkyf4VGloSiKo7NCIOAsig"
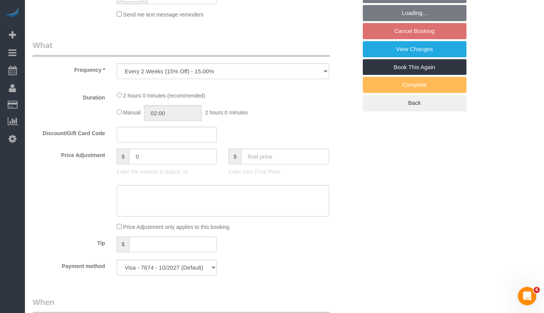
scroll to position [260, 0]
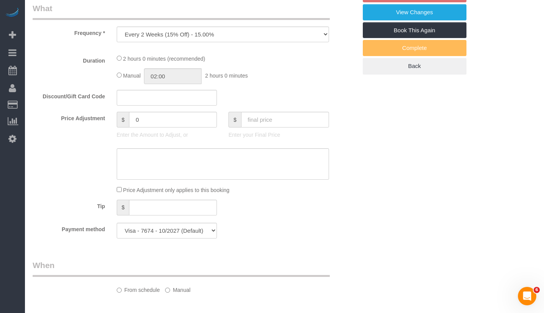
select select "string:[GEOGRAPHIC_DATA]"
select select "1"
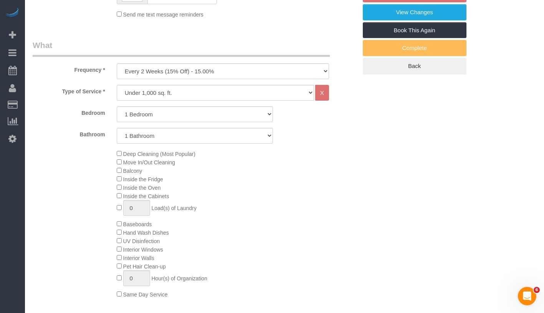
select select "spot4"
select select "1"
select select "object:1476"
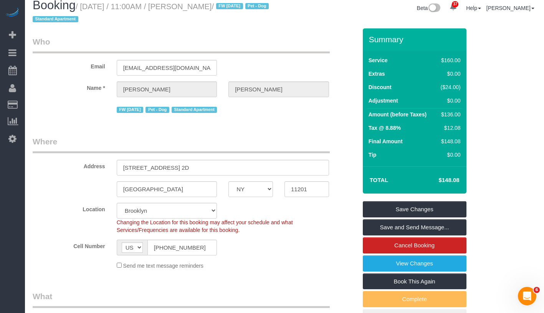
scroll to position [0, 0]
